Goal: Task Accomplishment & Management: Manage account settings

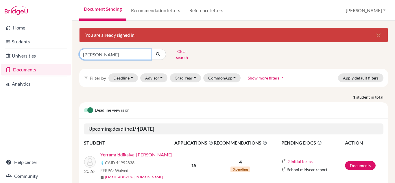
click at [135, 50] on input "[PERSON_NAME]" at bounding box center [115, 54] width 72 height 11
type input "a"
type input "[PERSON_NAME]"
click at [162, 56] on button "submit" at bounding box center [158, 54] width 15 height 11
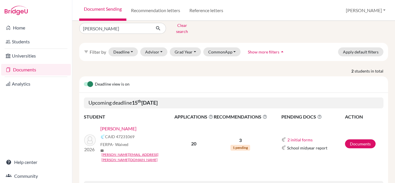
scroll to position [30, 0]
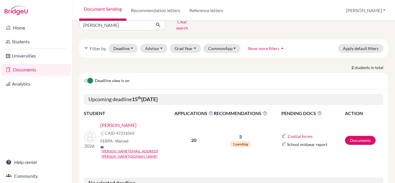
click at [137, 123] on link "[PERSON_NAME]" at bounding box center [118, 125] width 36 height 7
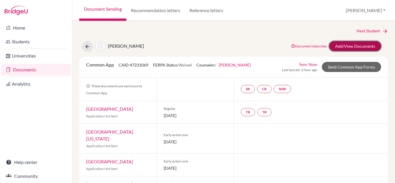
click at [362, 49] on link "Add/View Documents" at bounding box center [355, 46] width 52 height 10
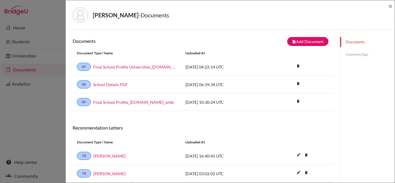
scroll to position [0, 0]
click at [301, 42] on button "note_add Add Document" at bounding box center [307, 41] width 41 height 9
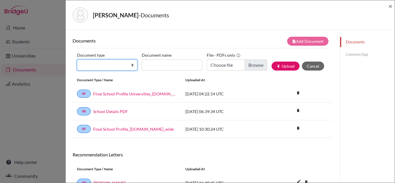
click at [131, 65] on select "Change explanation for Common App reports Counselor recommendation Internationa…" at bounding box center [107, 65] width 60 height 11
select select "2"
click at [77, 60] on select "Change explanation for Common App reports Counselor recommendation Internationa…" at bounding box center [107, 65] width 60 height 11
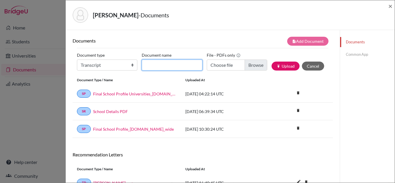
click at [163, 64] on input "Document name" at bounding box center [172, 65] width 60 height 11
type input "Grade 10"
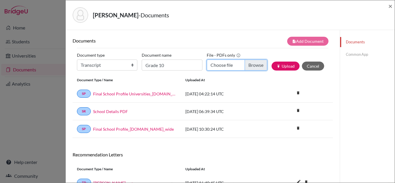
click at [225, 64] on input "Choose file" at bounding box center [237, 65] width 60 height 11
type input "C:\fakepath\Grade 10 Board_Shambhavi.pdf"
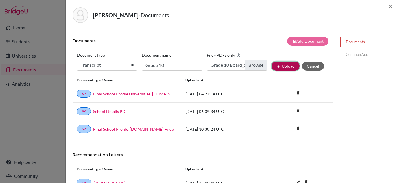
click at [285, 67] on button "publish Upload" at bounding box center [286, 66] width 28 height 9
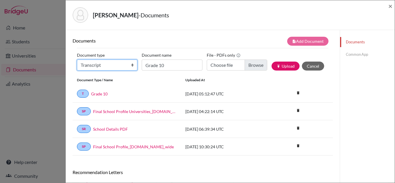
click at [132, 64] on select "Change explanation for Common App reports Counselor recommendation Internationa…" at bounding box center [107, 65] width 60 height 11
select select "2"
click at [77, 60] on select "Change explanation for Common App reports Counselor recommendation Internationa…" at bounding box center [107, 65] width 60 height 11
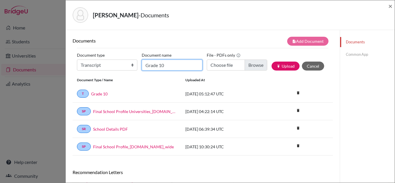
click at [172, 65] on input "Grade 10" at bounding box center [172, 65] width 60 height 11
type input "Gr 11 AS board"
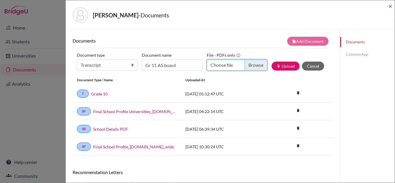
click at [223, 66] on input "Choose file" at bounding box center [237, 65] width 60 height 11
type input "C:\fakepath\Shambhavi_AS Board.pdf"
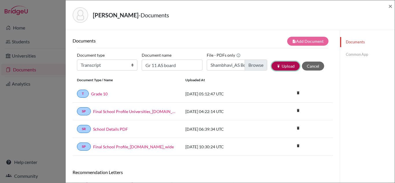
click at [285, 69] on button "publish Upload" at bounding box center [286, 66] width 28 height 9
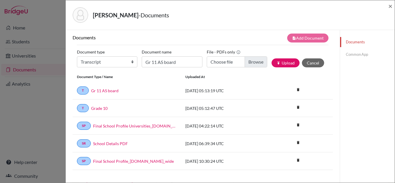
scroll to position [3, 0]
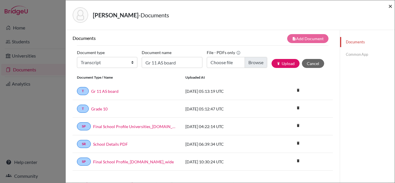
click at [391, 5] on span "×" at bounding box center [391, 6] width 4 height 8
